Goal: Task Accomplishment & Management: Use online tool/utility

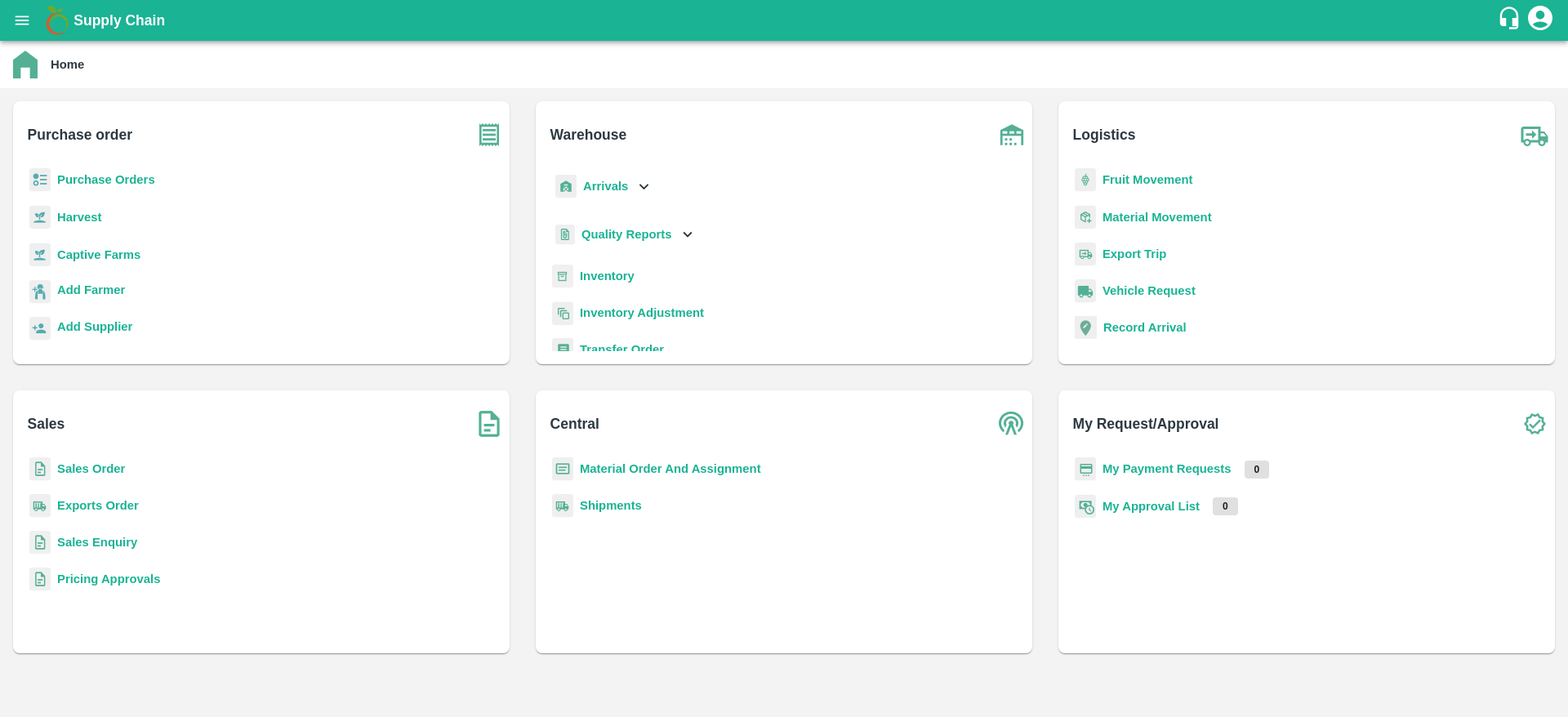
click at [6, 8] on div "Supply Chain" at bounding box center [784, 20] width 1568 height 41
click at [6, 9] on div "Supply Chain" at bounding box center [784, 20] width 1568 height 41
click at [9, 14] on button "open drawer" at bounding box center [21, 20] width 37 height 37
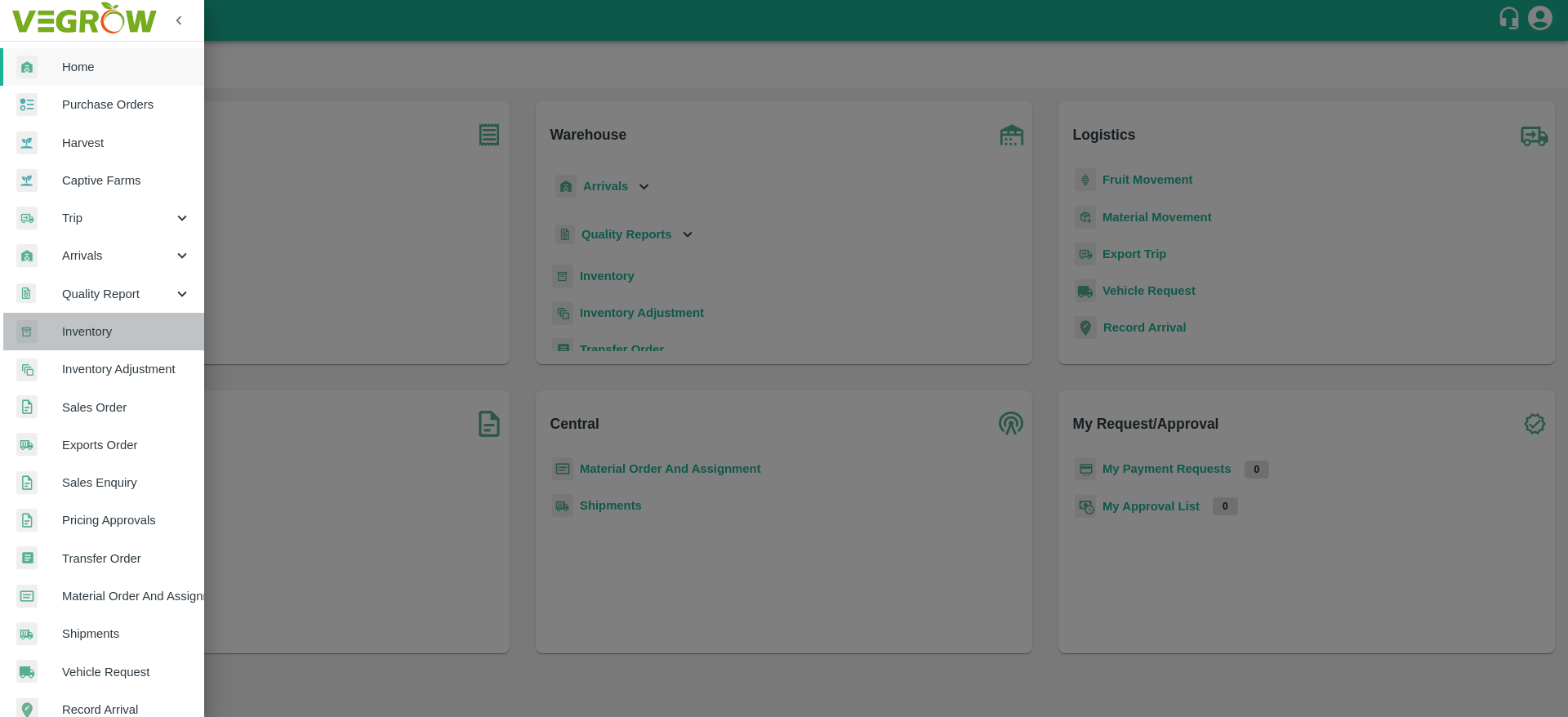
click at [108, 331] on span "Inventory" at bounding box center [126, 331] width 129 height 18
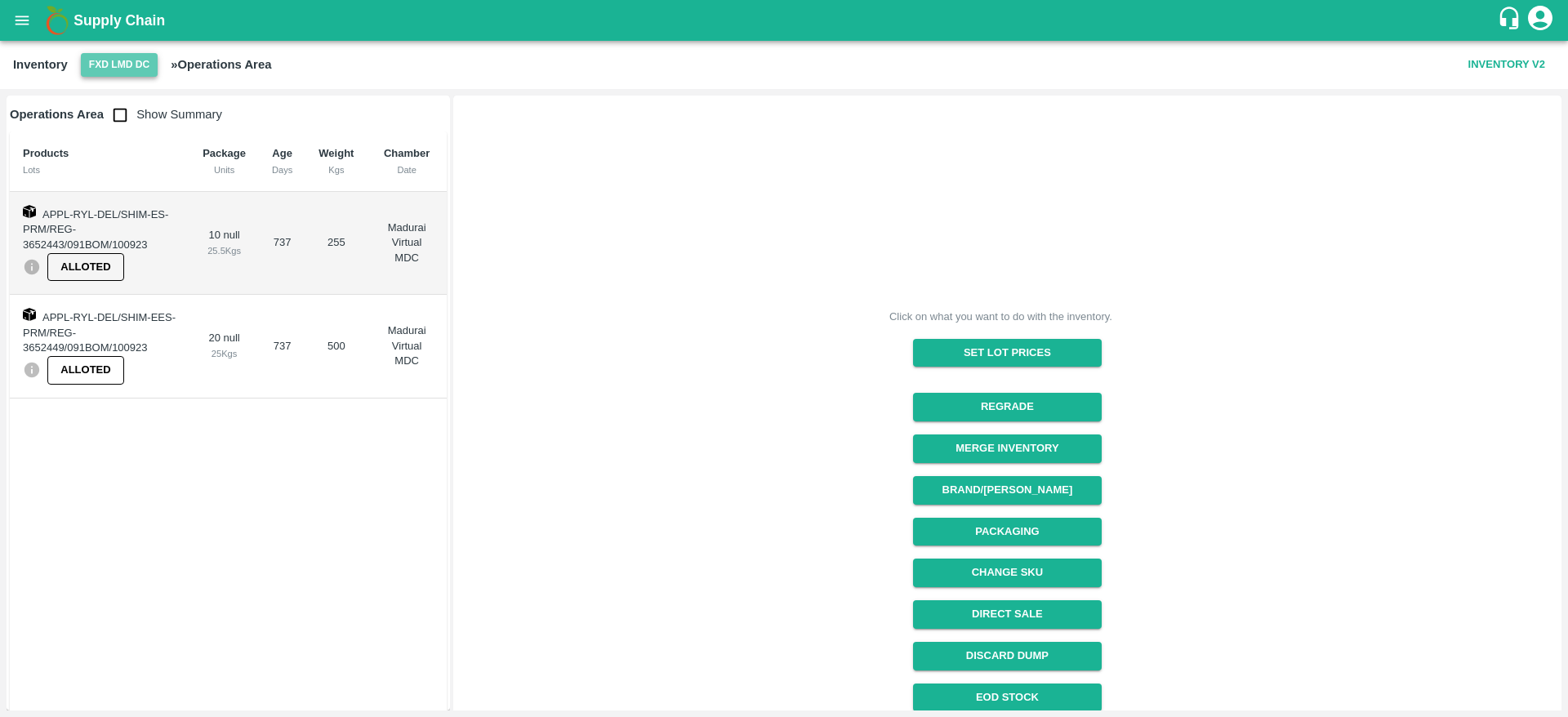
click at [133, 65] on button "FXD LMD DC" at bounding box center [119, 65] width 76 height 24
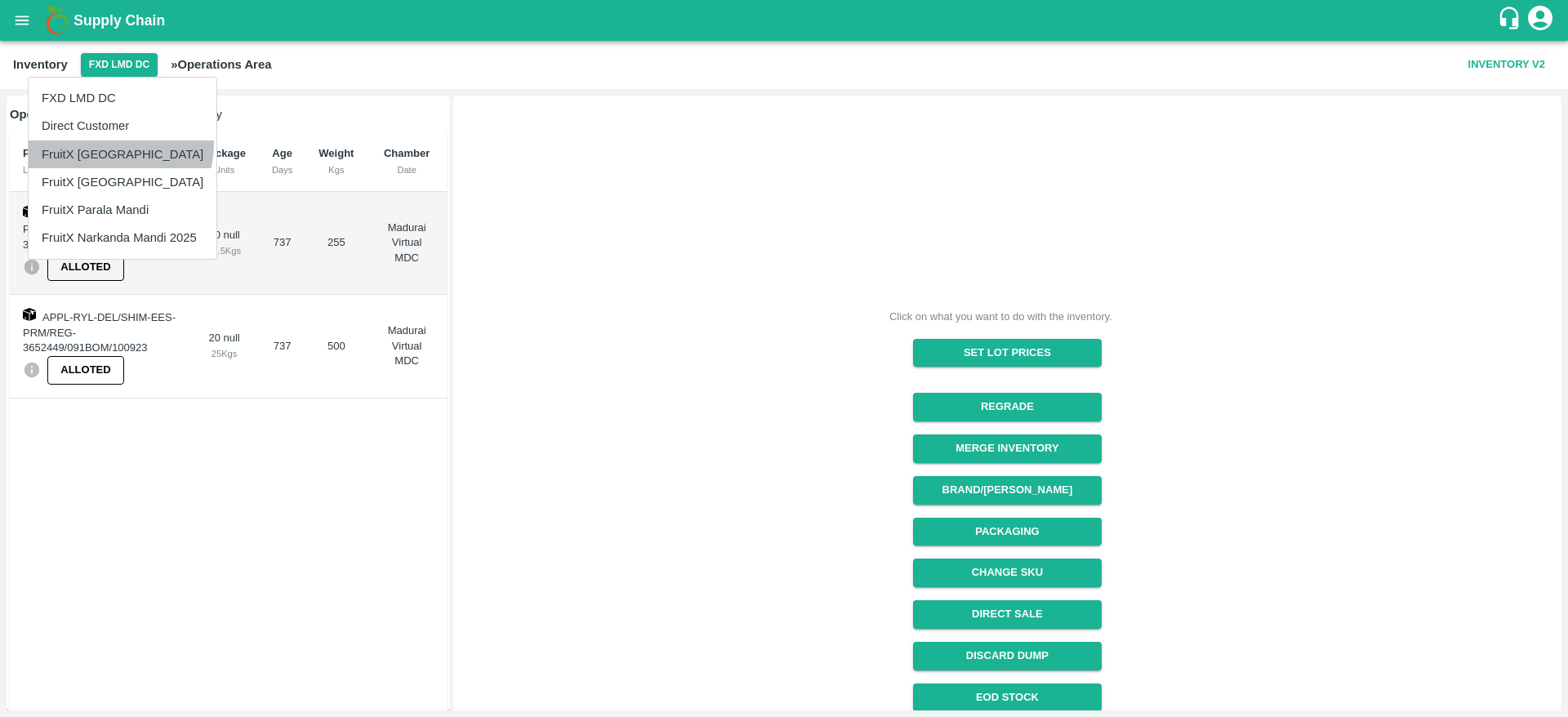
click at [110, 144] on li "FruitX [GEOGRAPHIC_DATA]" at bounding box center [122, 154] width 188 height 28
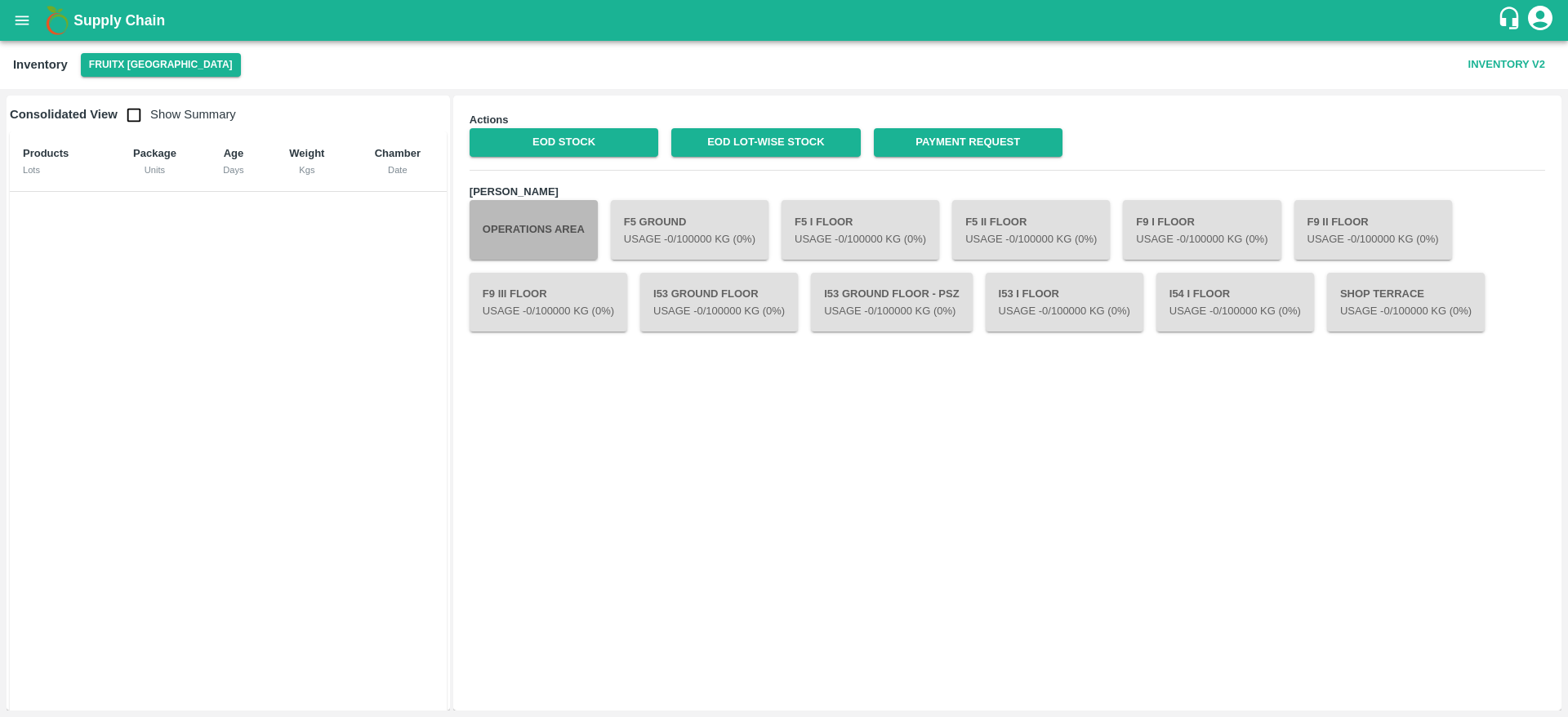
click at [554, 215] on button "Operations Area" at bounding box center [533, 230] width 128 height 59
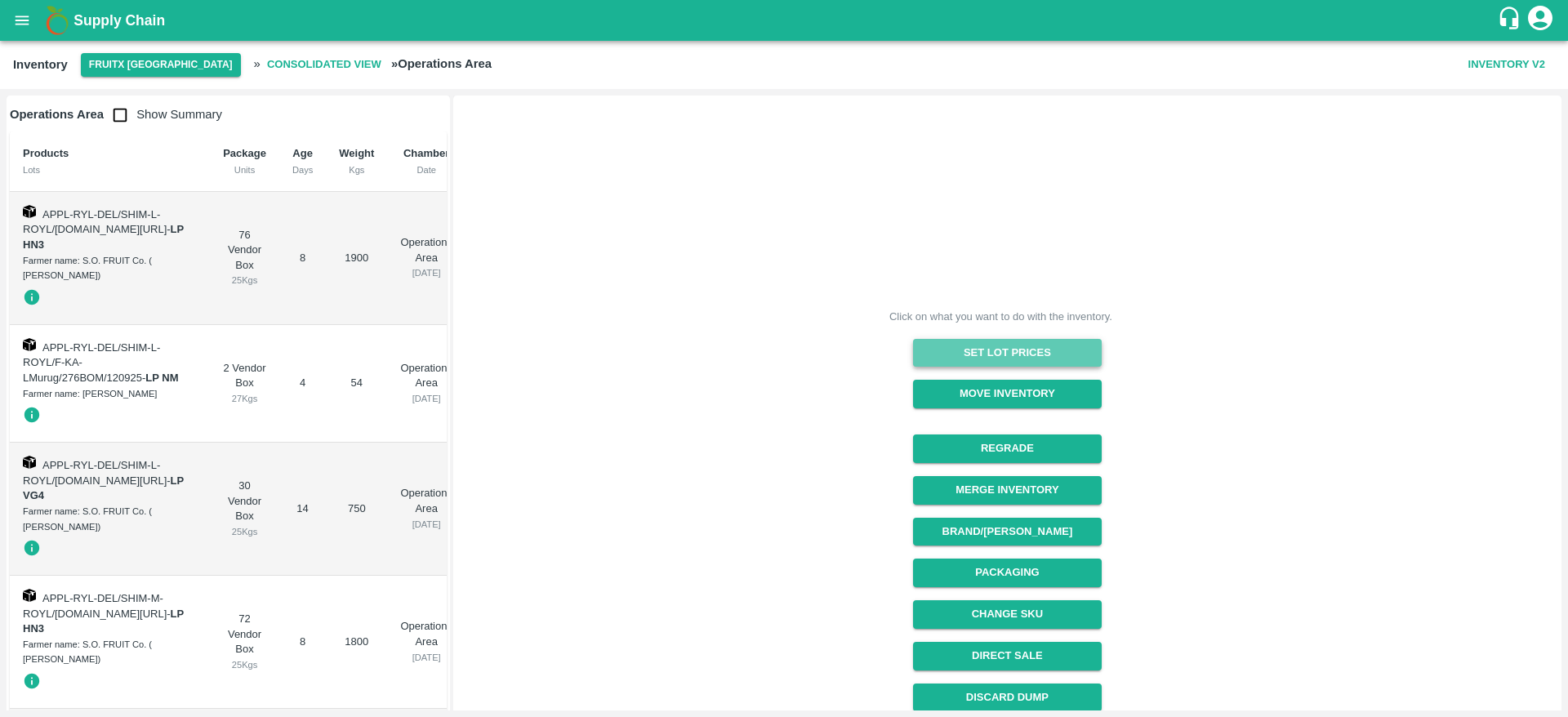
click at [985, 346] on button "Set Lot Prices" at bounding box center [1008, 353] width 189 height 29
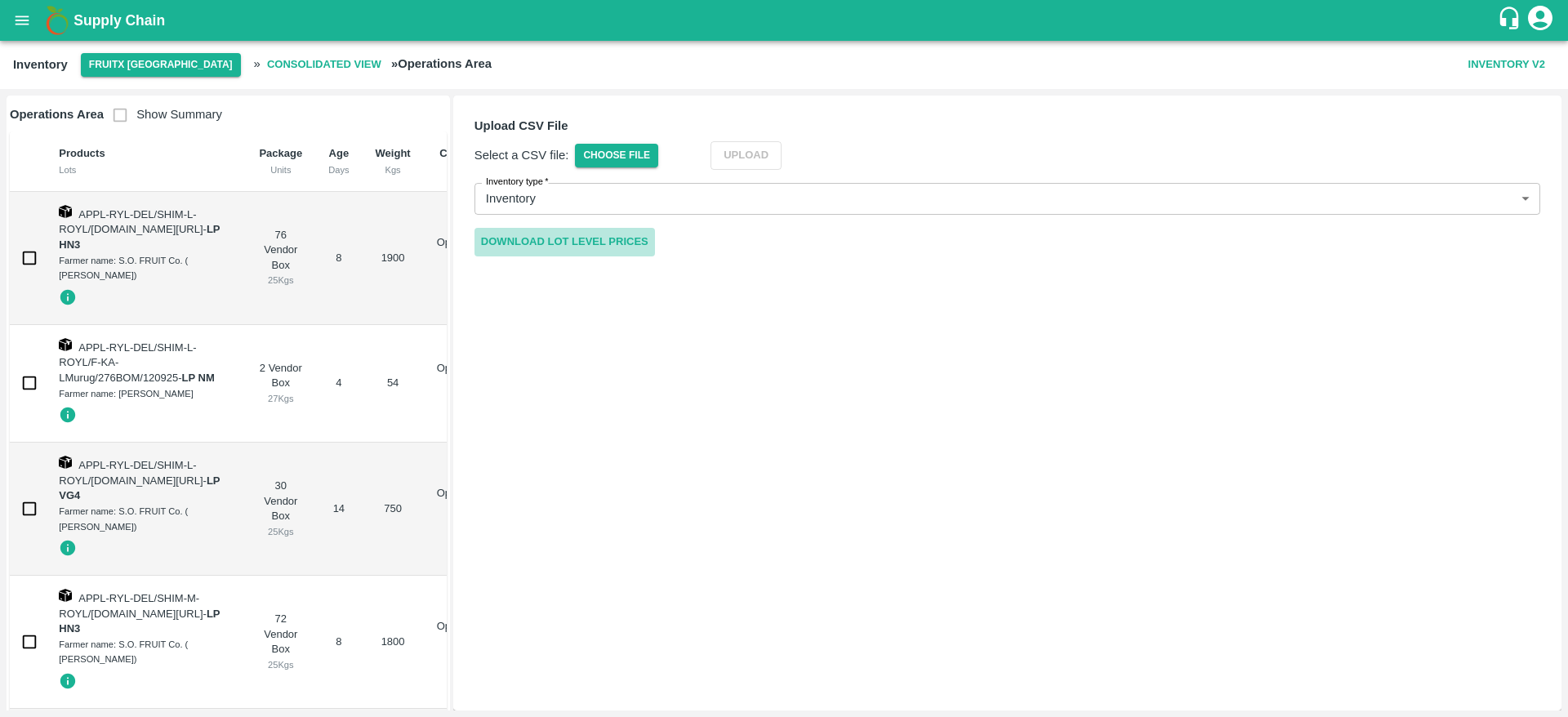
click at [634, 234] on link "Download Lot Level Prices" at bounding box center [564, 243] width 180 height 29
click at [646, 170] on form "Upload CSV File Select a CSV file: Choose File Upload Inventory type   * Invent…" at bounding box center [1007, 187] width 1092 height 166
click at [637, 162] on span "Choose File" at bounding box center [616, 156] width 83 height 24
click at [0, 0] on input "Choose File" at bounding box center [0, 0] width 0 height 0
click at [772, 157] on button "Upload" at bounding box center [770, 156] width 71 height 29
